Goal: Transaction & Acquisition: Register for event/course

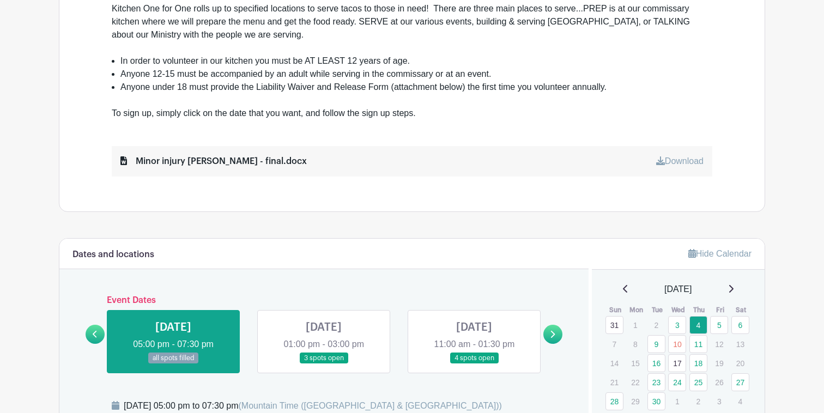
scroll to position [464, 0]
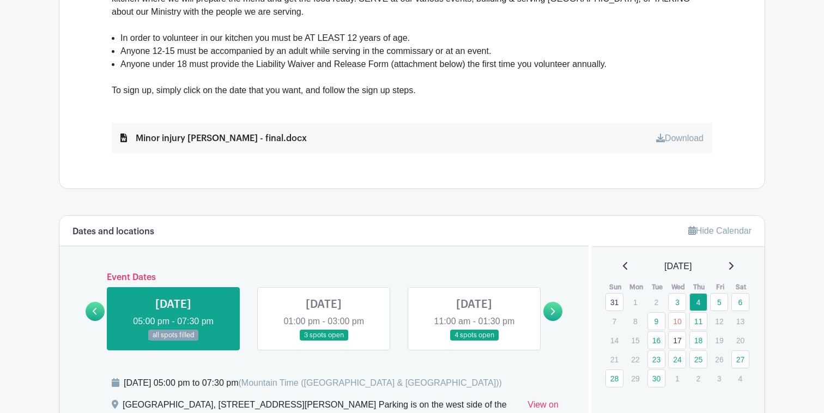
click at [550, 306] on link at bounding box center [553, 311] width 19 height 19
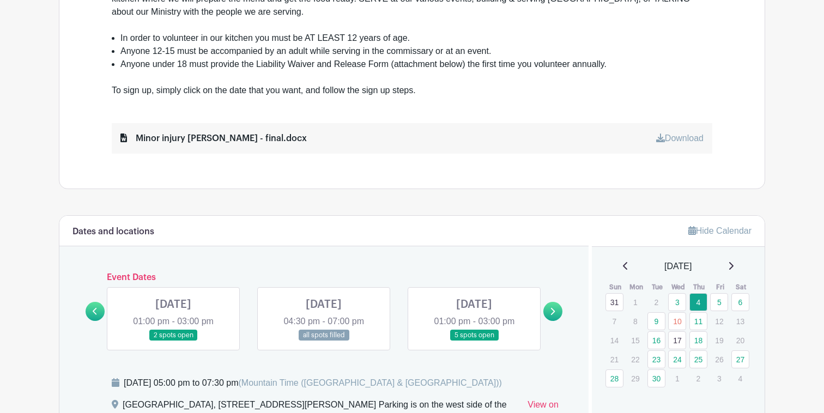
click at [550, 307] on icon at bounding box center [552, 311] width 5 height 8
click at [550, 309] on icon at bounding box center [552, 311] width 5 height 8
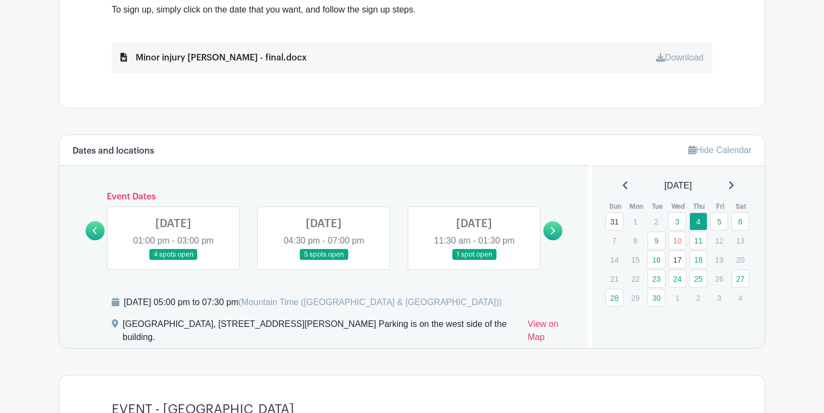
scroll to position [601, 0]
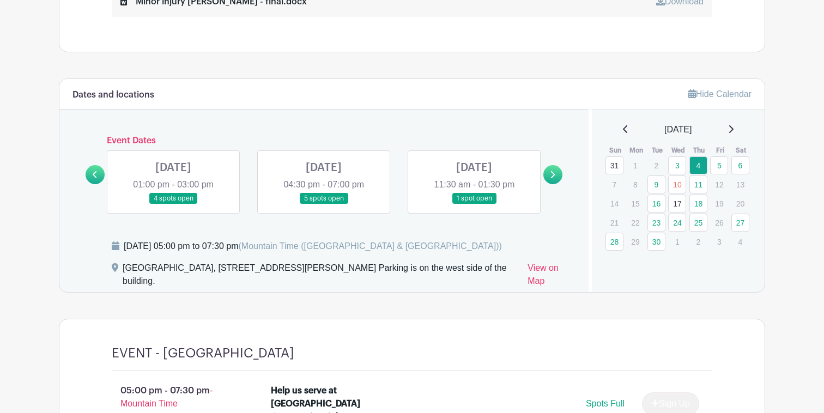
click at [504, 138] on h6 "Event Dates" at bounding box center [324, 141] width 439 height 10
click at [474, 204] on link at bounding box center [474, 204] width 0 height 0
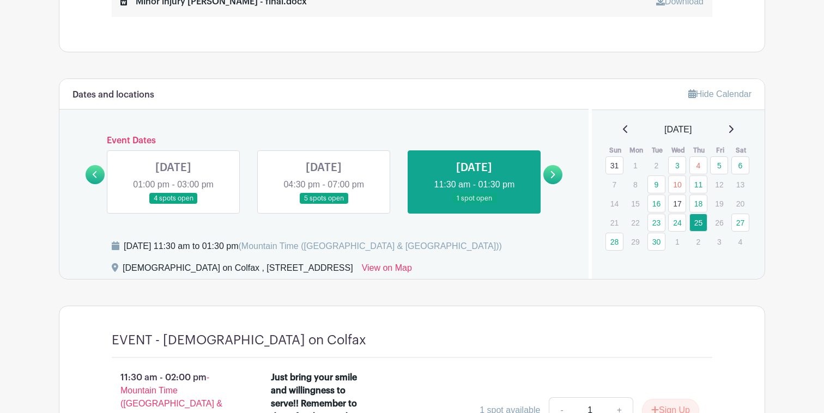
click at [529, 277] on div "[DEMOGRAPHIC_DATA] on Colfax , [STREET_ADDRESS] View on Map" at bounding box center [344, 270] width 464 height 17
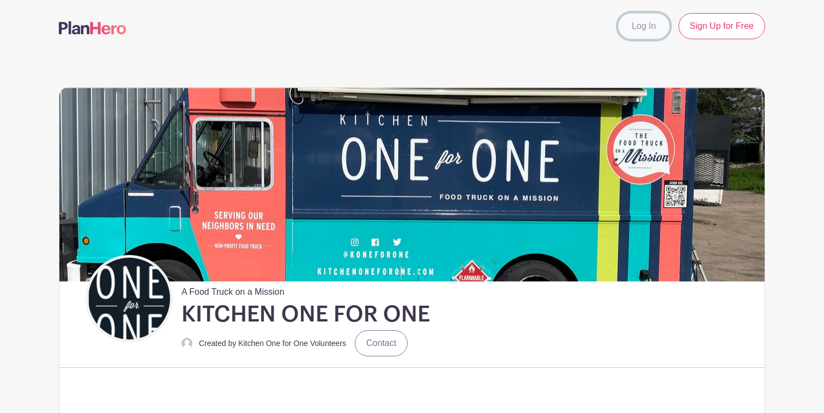
click at [641, 29] on link "Log In" at bounding box center [643, 26] width 51 height 26
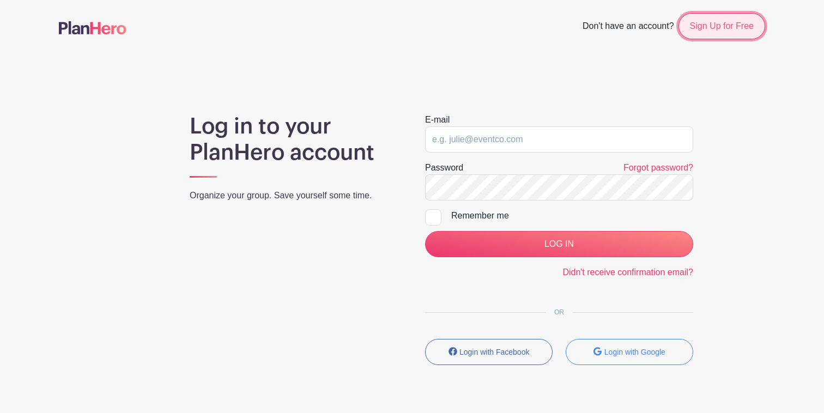
click at [704, 23] on link "Sign Up for Free" at bounding box center [722, 26] width 87 height 26
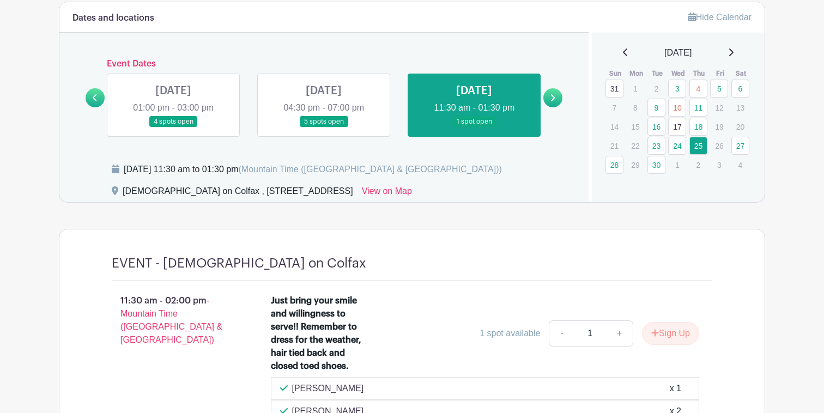
scroll to position [690, 0]
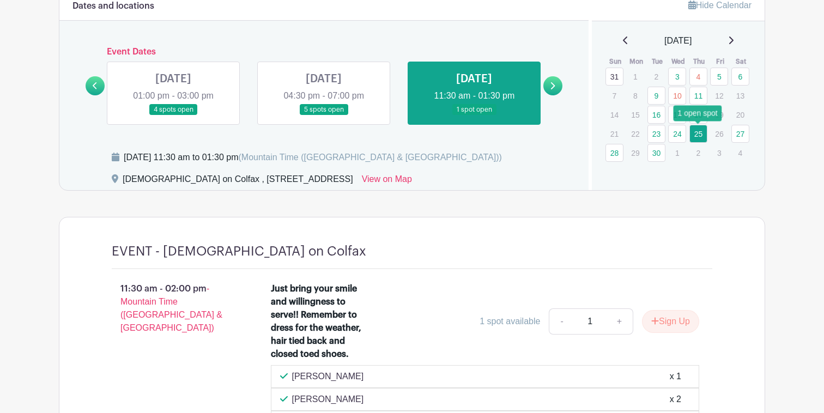
click at [701, 132] on link "25" at bounding box center [699, 134] width 18 height 18
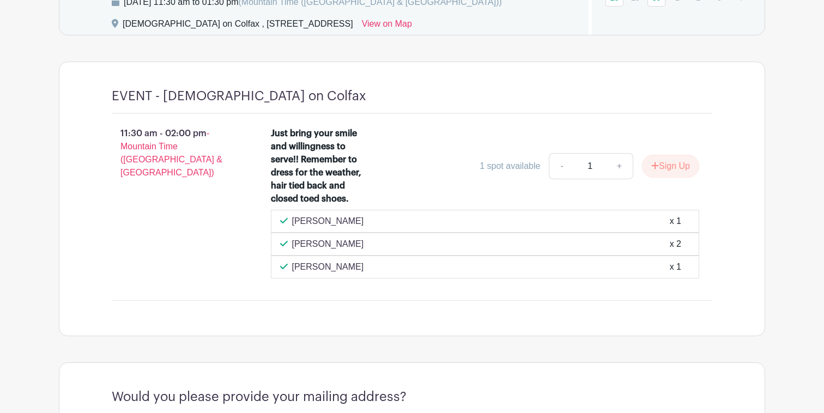
scroll to position [852, 0]
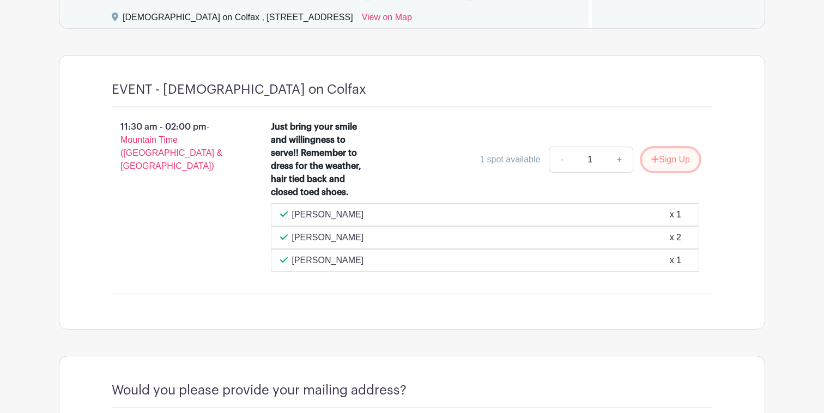
click at [671, 158] on button "Sign Up" at bounding box center [670, 159] width 57 height 23
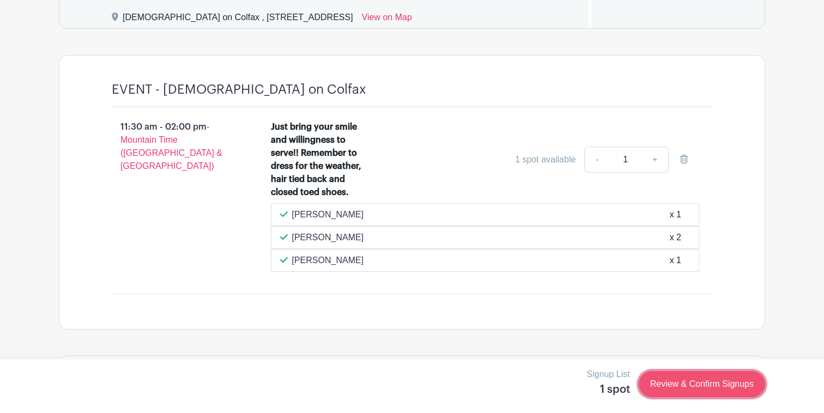
click at [712, 389] on link "Review & Confirm Signups" at bounding box center [702, 384] width 126 height 26
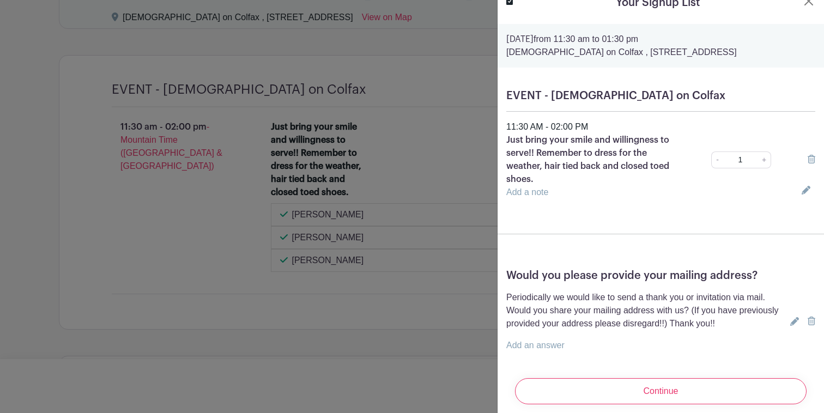
scroll to position [32, 0]
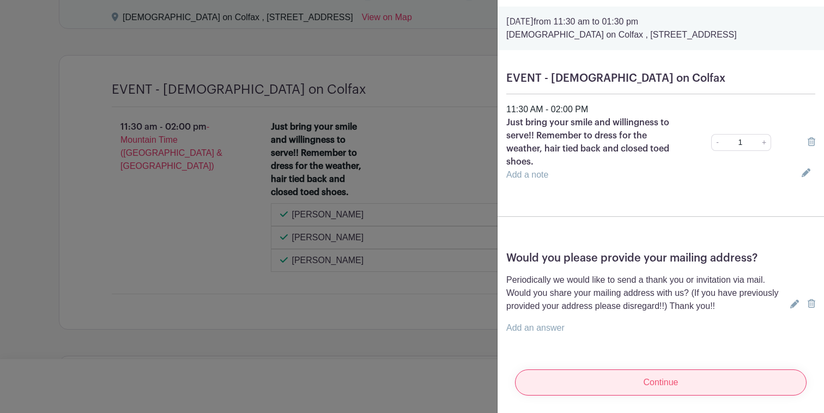
click at [695, 391] on input "Continue" at bounding box center [661, 383] width 292 height 26
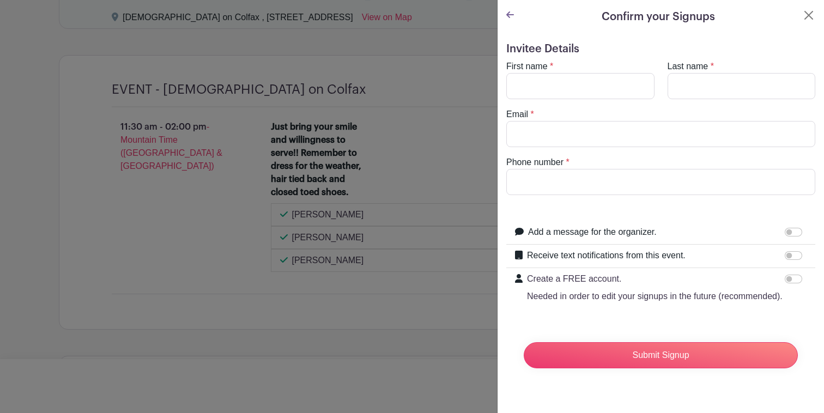
scroll to position [0, 0]
click at [555, 99] on turbo-frame "First name * Last name * Email * Phone number *" at bounding box center [660, 127] width 309 height 135
click at [555, 79] on input "First name" at bounding box center [580, 86] width 148 height 26
type input "[PERSON_NAME]"
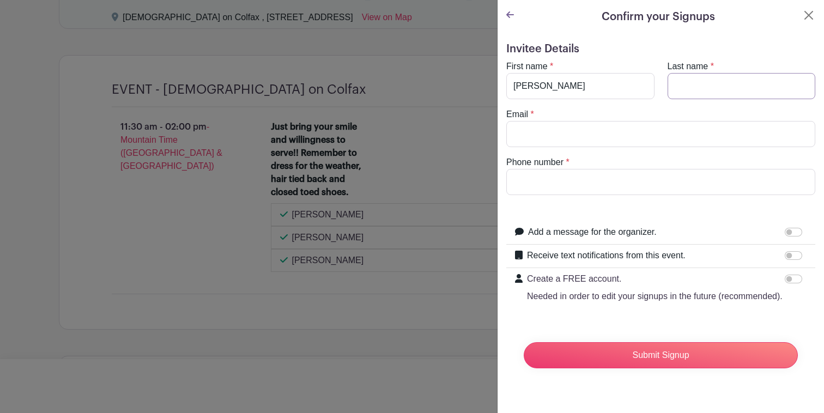
type input "[EMAIL_ADDRESS][DOMAIN_NAME]"
type input "3032182821"
click at [620, 212] on form "Invitee Details First name * [PERSON_NAME] Last name * [PERSON_NAME] Email * [E…" at bounding box center [660, 210] width 309 height 335
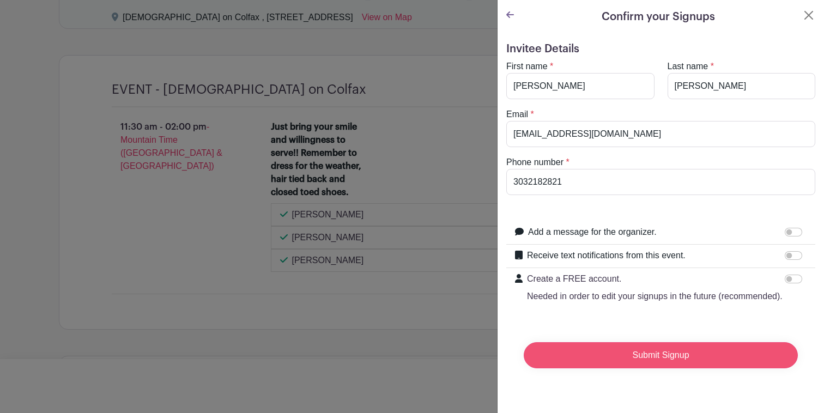
click at [682, 366] on input "Submit Signup" at bounding box center [661, 355] width 274 height 26
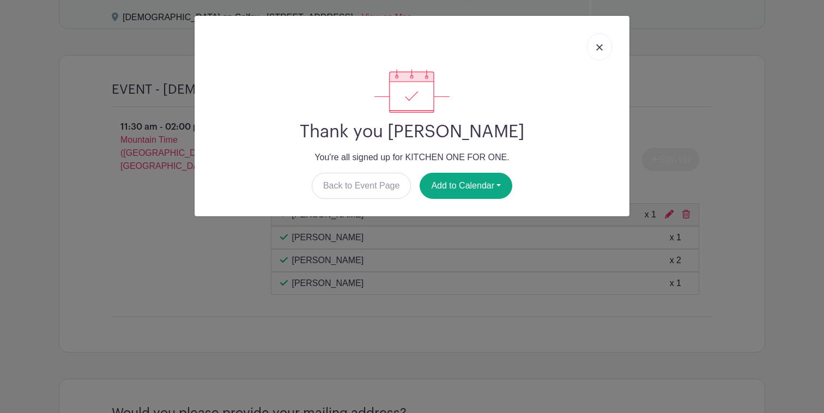
click at [590, 47] on link at bounding box center [599, 46] width 25 height 27
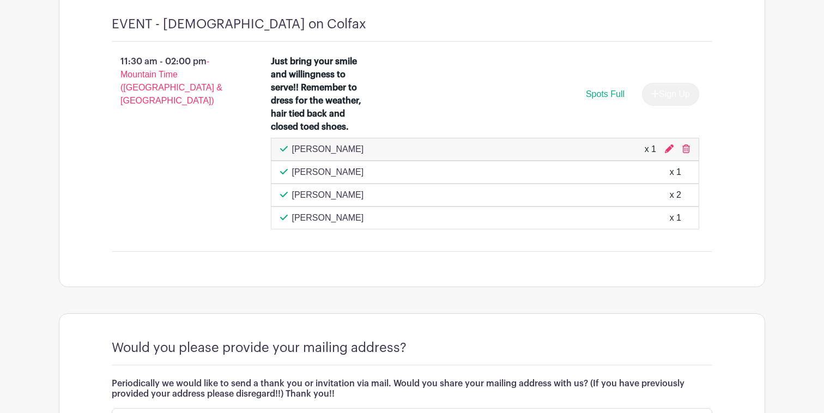
scroll to position [878, 0]
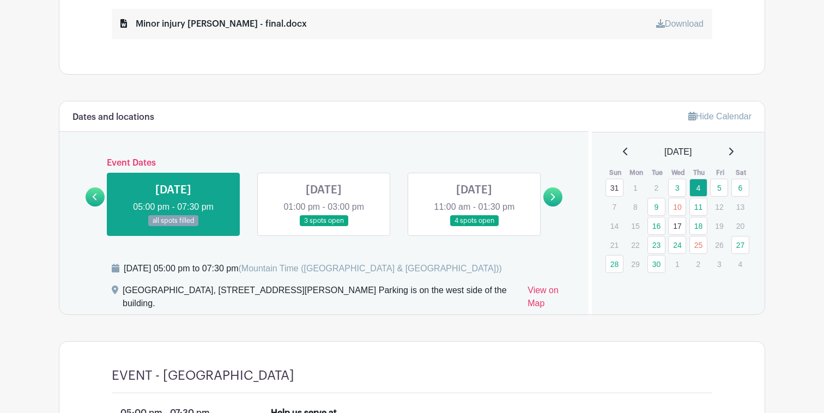
scroll to position [628, 0]
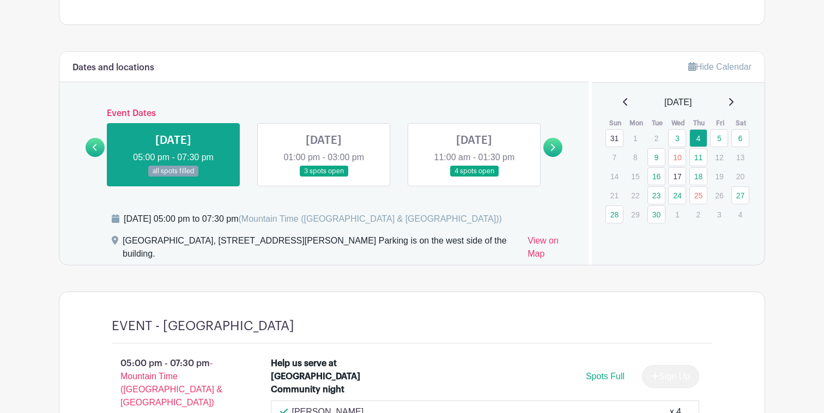
click at [564, 142] on div "Dates and locations Event Dates THU Jan 02, 2025 05:00 pm - 07:30 pm 5 spots op…" at bounding box center [323, 158] width 529 height 213
click at [551, 144] on icon at bounding box center [552, 147] width 5 height 8
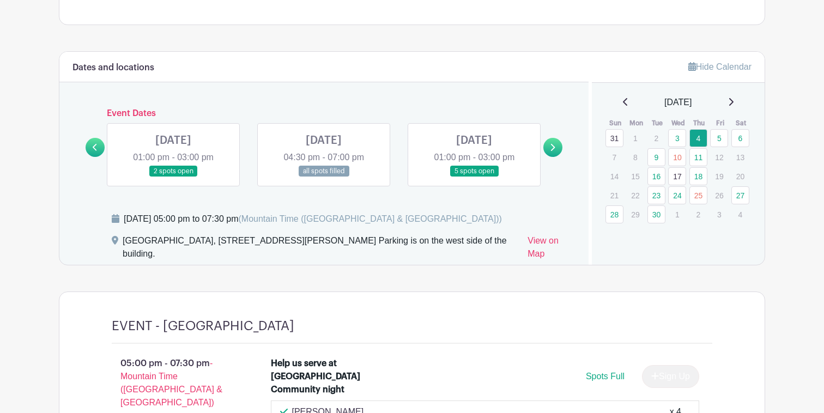
click at [551, 144] on icon at bounding box center [552, 147] width 5 height 8
click at [474, 177] on link at bounding box center [474, 177] width 0 height 0
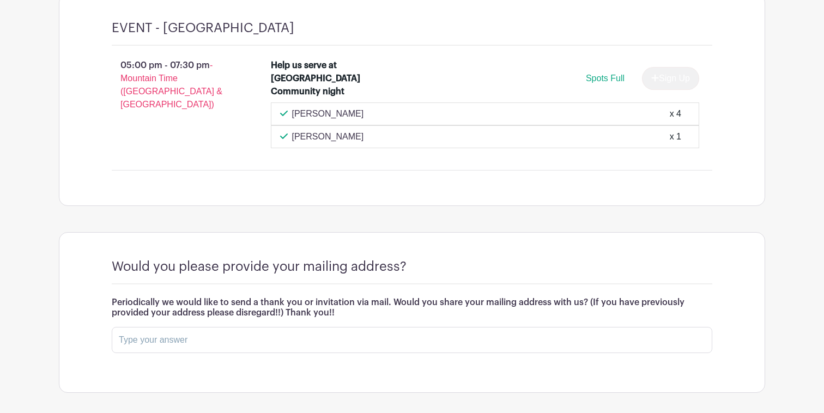
scroll to position [923, 0]
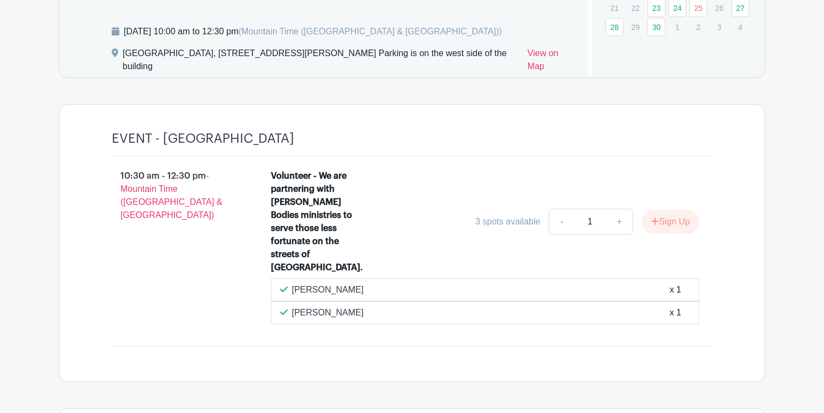
scroll to position [861, 0]
